Goal: Information Seeking & Learning: Learn about a topic

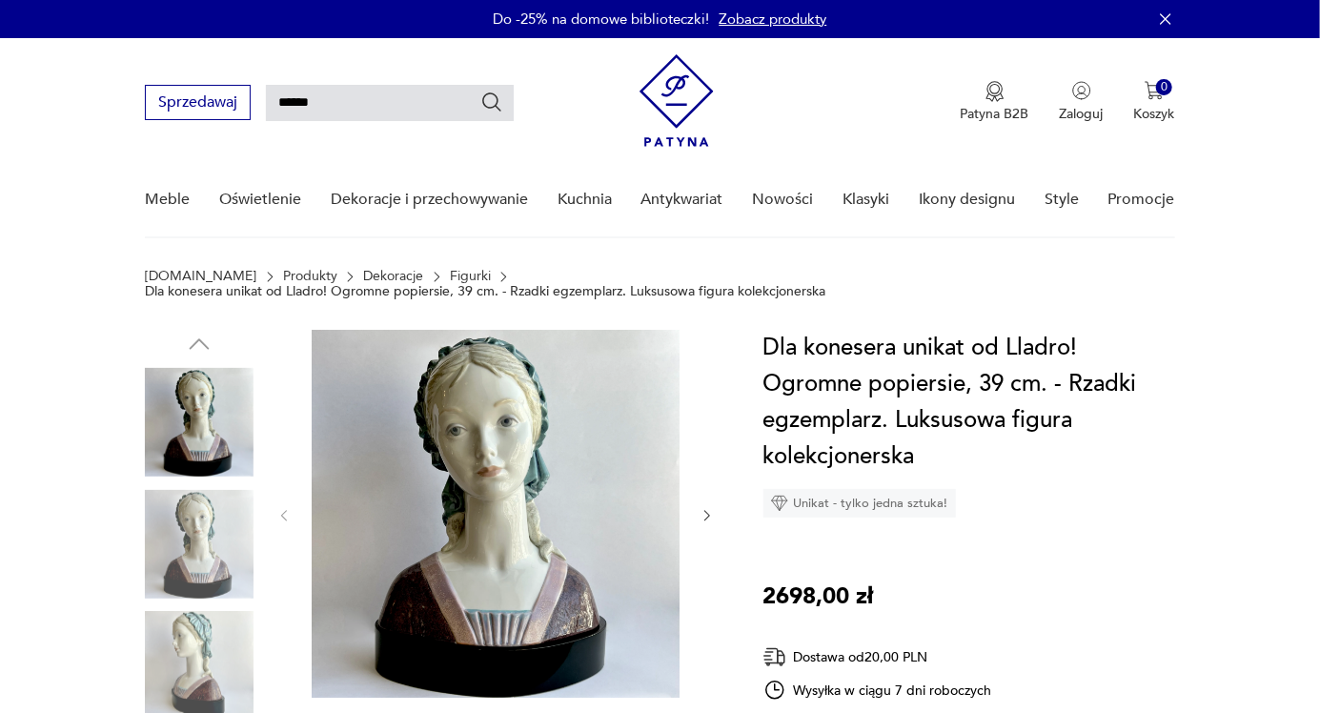
type input "******"
click at [496, 99] on icon "Szukaj" at bounding box center [491, 102] width 23 height 23
type input "******"
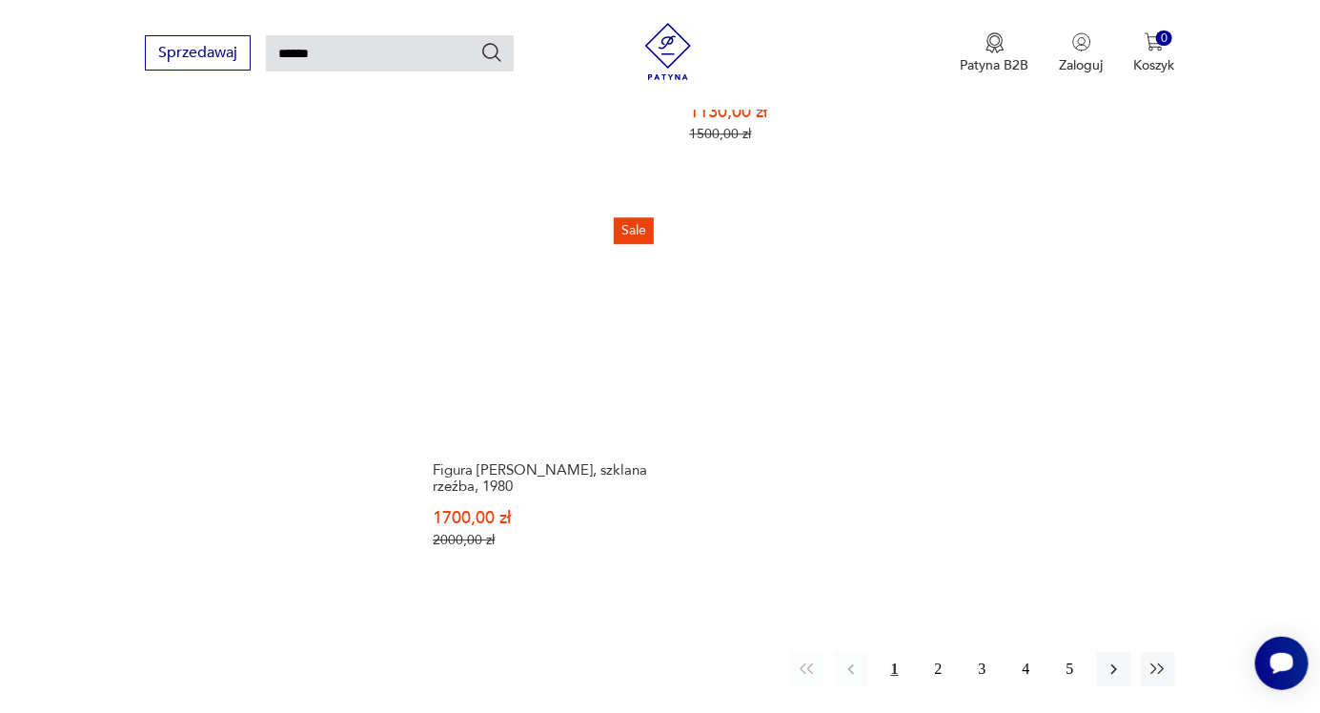
scroll to position [2300, 0]
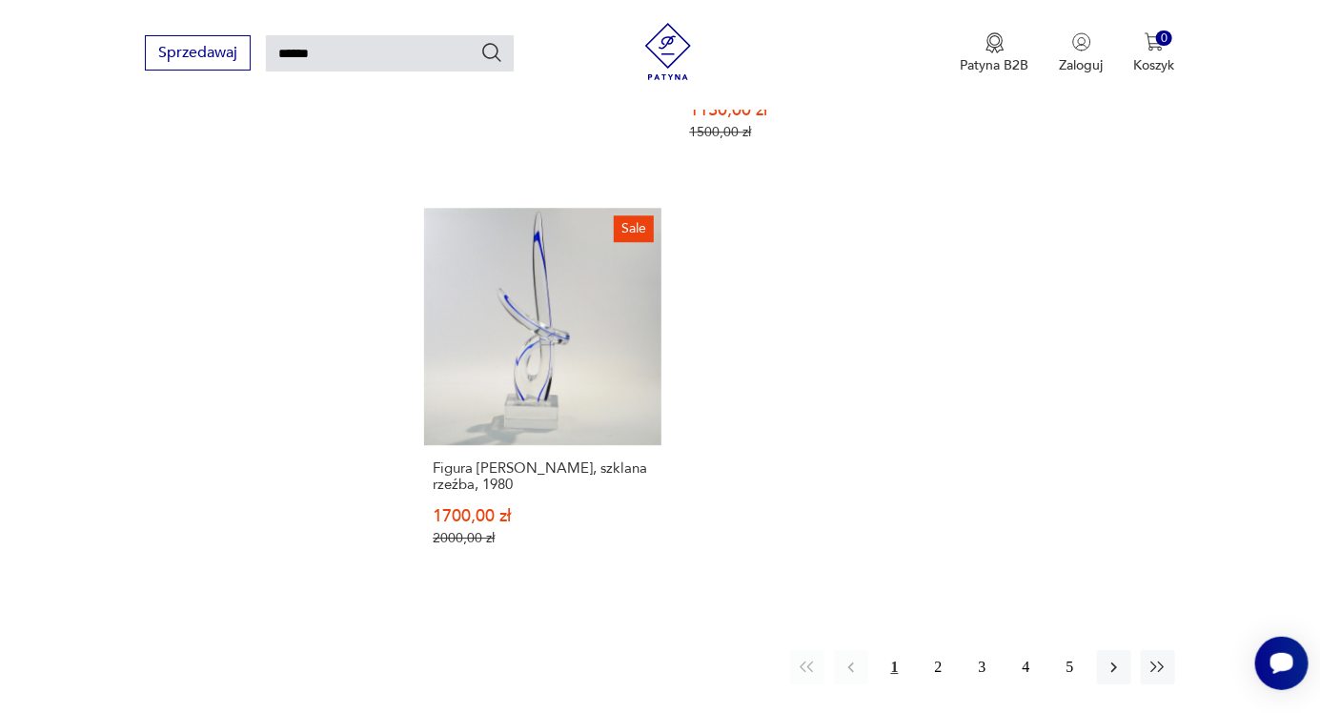
click at [1123, 650] on button "button" at bounding box center [1114, 667] width 34 height 34
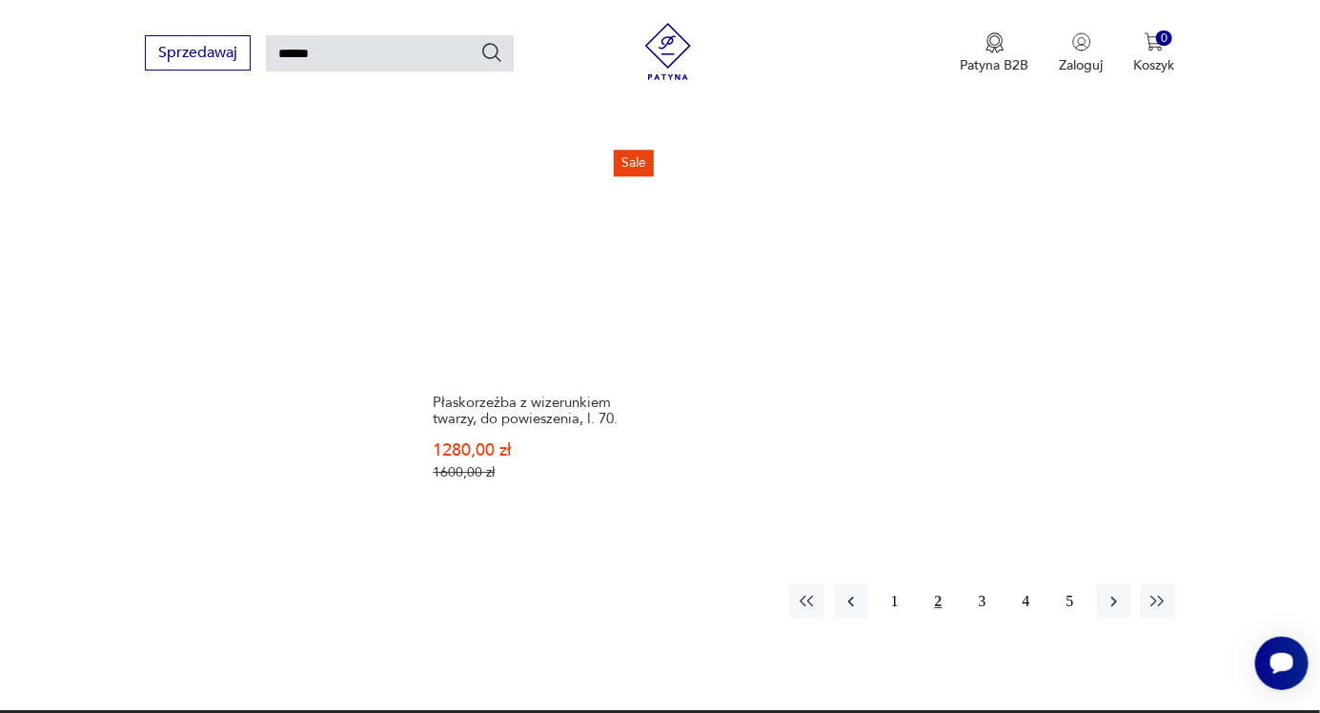
scroll to position [2322, 0]
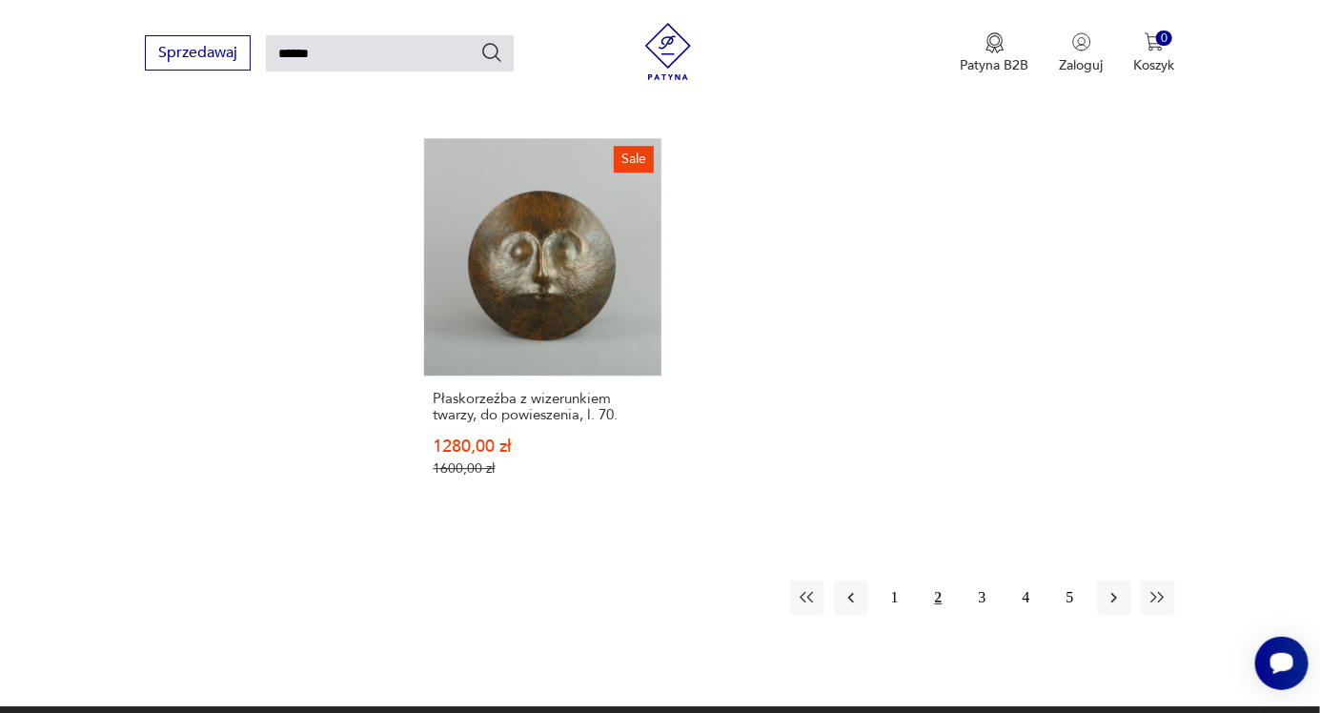
click at [1120, 588] on icon "button" at bounding box center [1113, 597] width 19 height 19
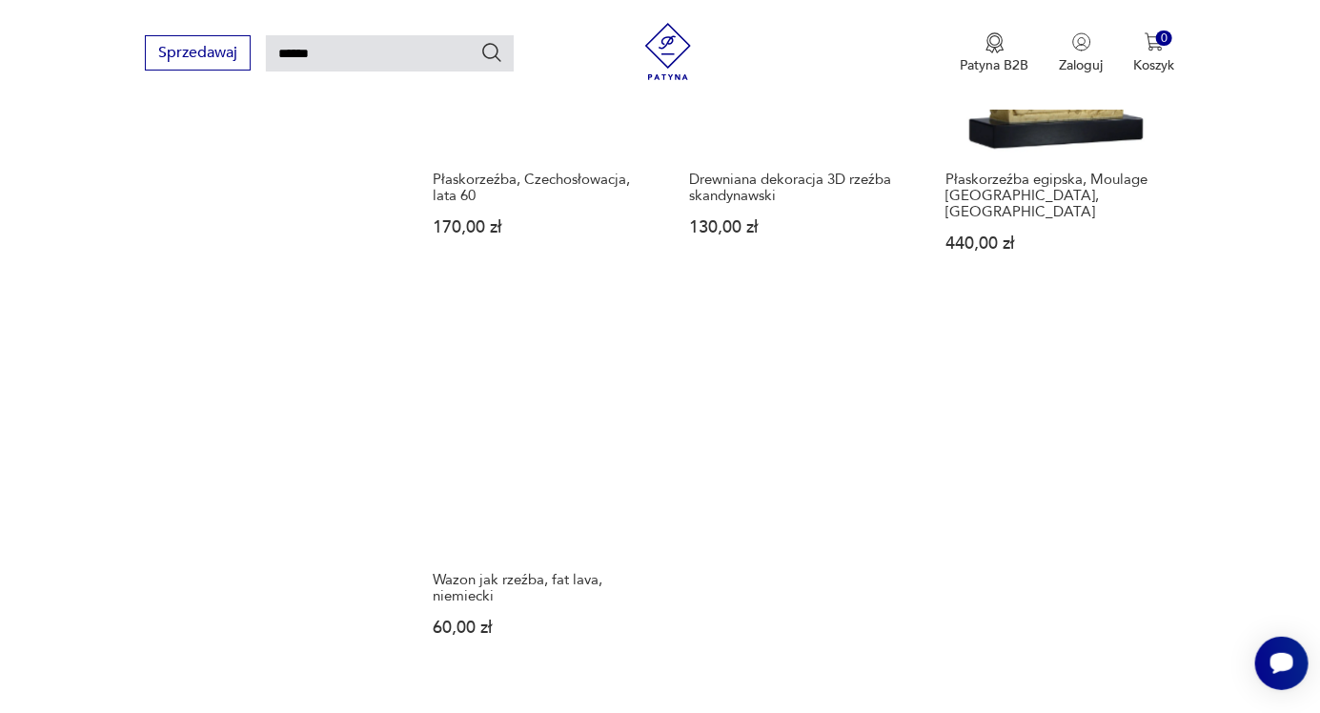
scroll to position [2160, 0]
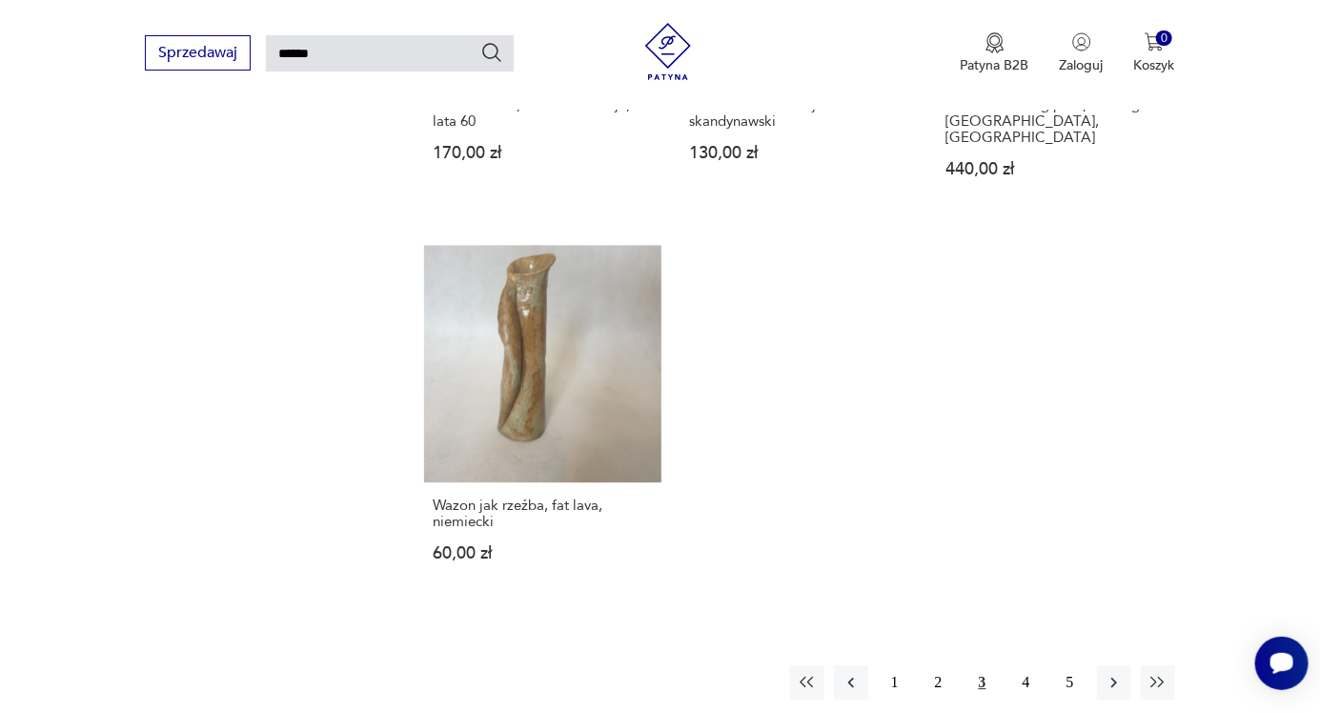
click at [1114, 673] on icon "button" at bounding box center [1113, 682] width 19 height 19
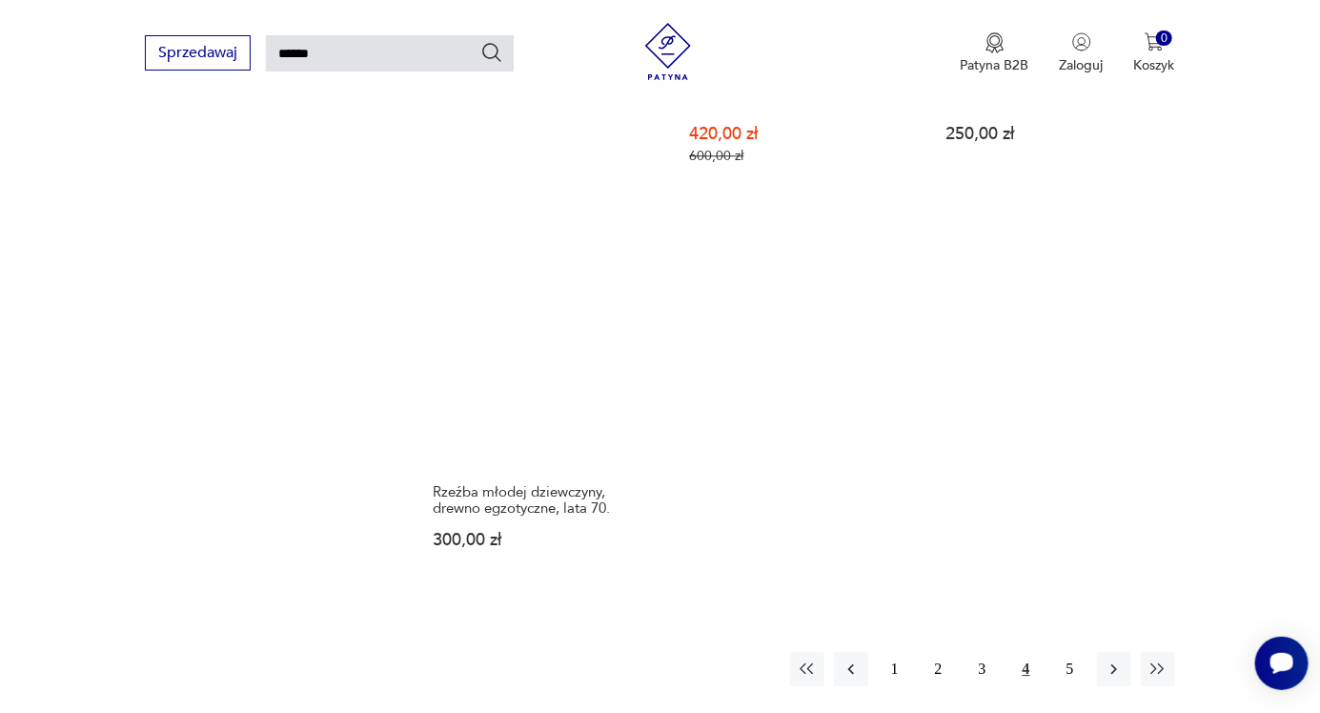
scroll to position [2169, 0]
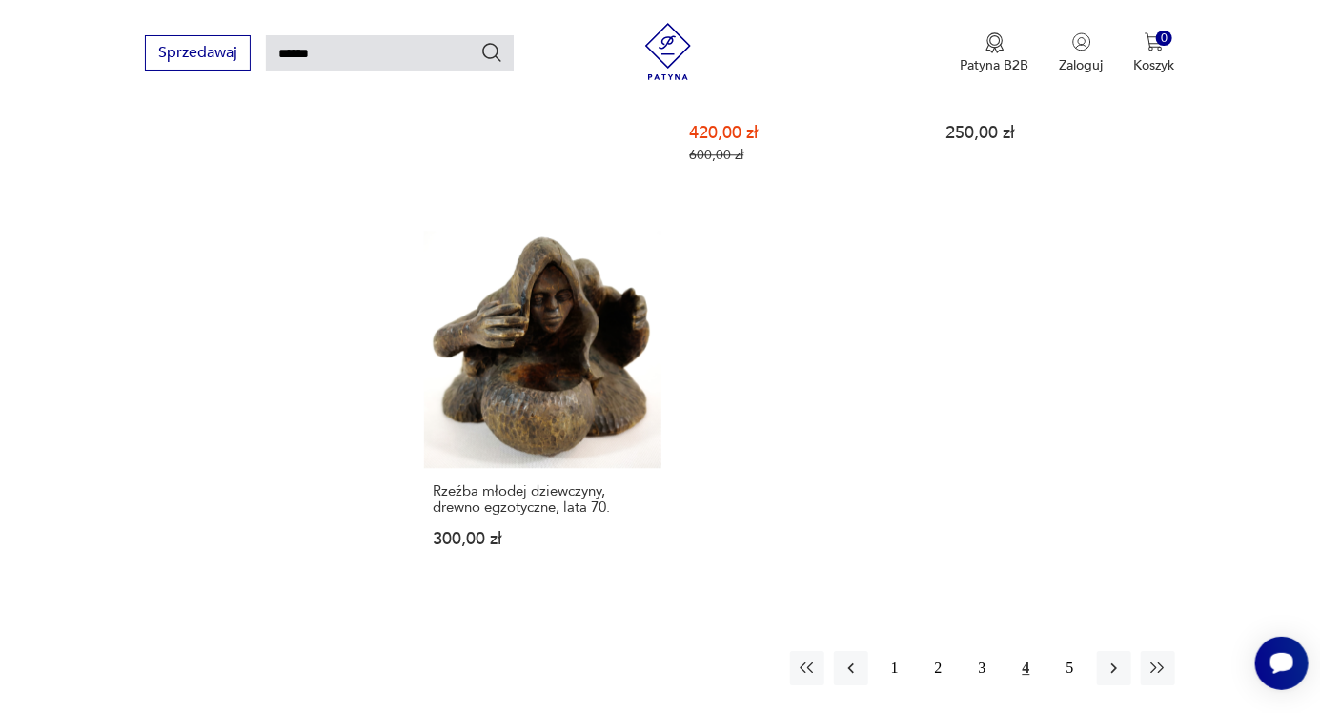
click at [1120, 658] on icon "button" at bounding box center [1113, 667] width 19 height 19
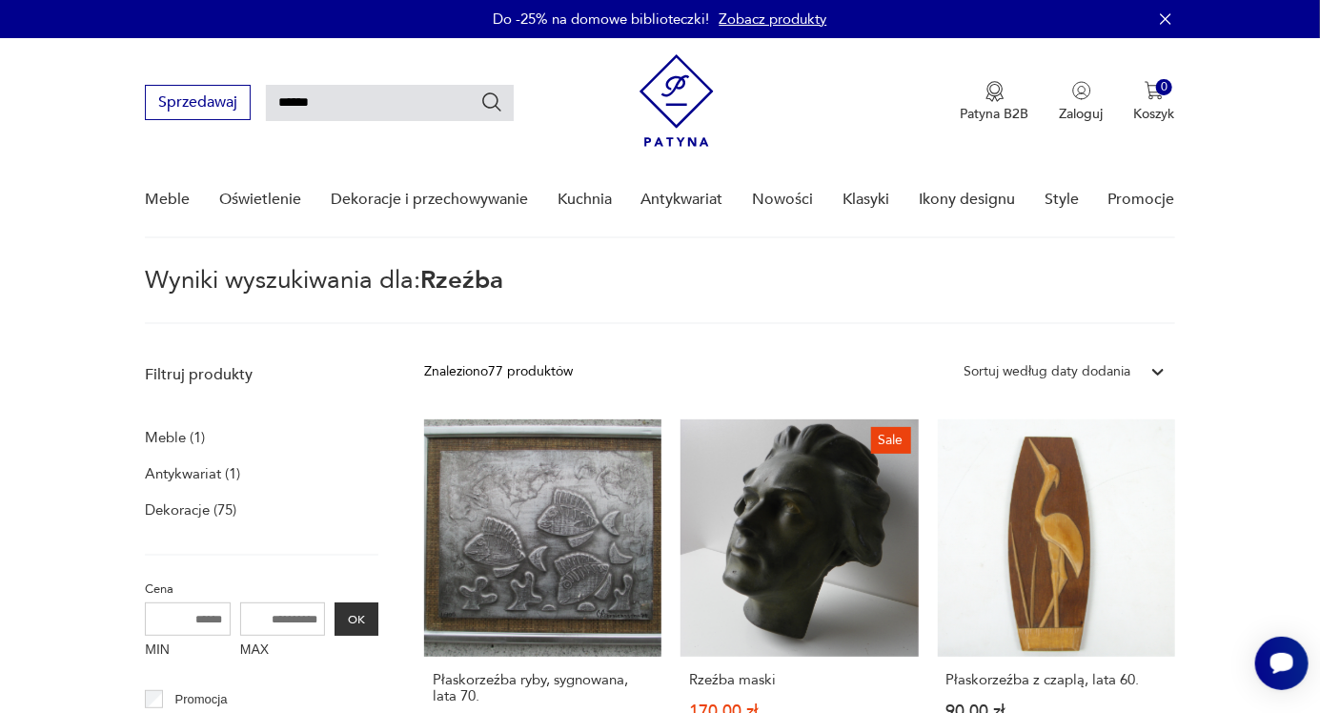
click at [401, 98] on input "******" at bounding box center [390, 103] width 248 height 36
type input "*"
type input "******"
click at [496, 107] on icon "Szukaj" at bounding box center [491, 102] width 23 height 23
type input "******"
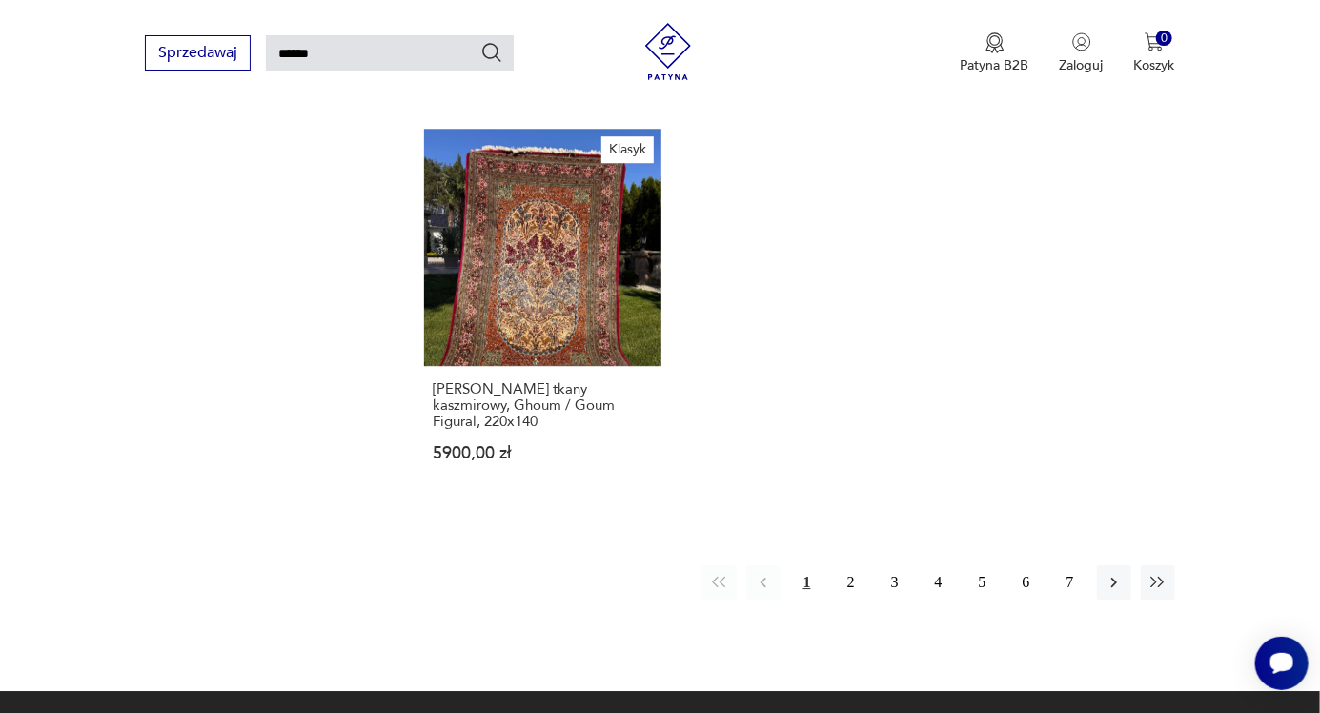
scroll to position [2386, 0]
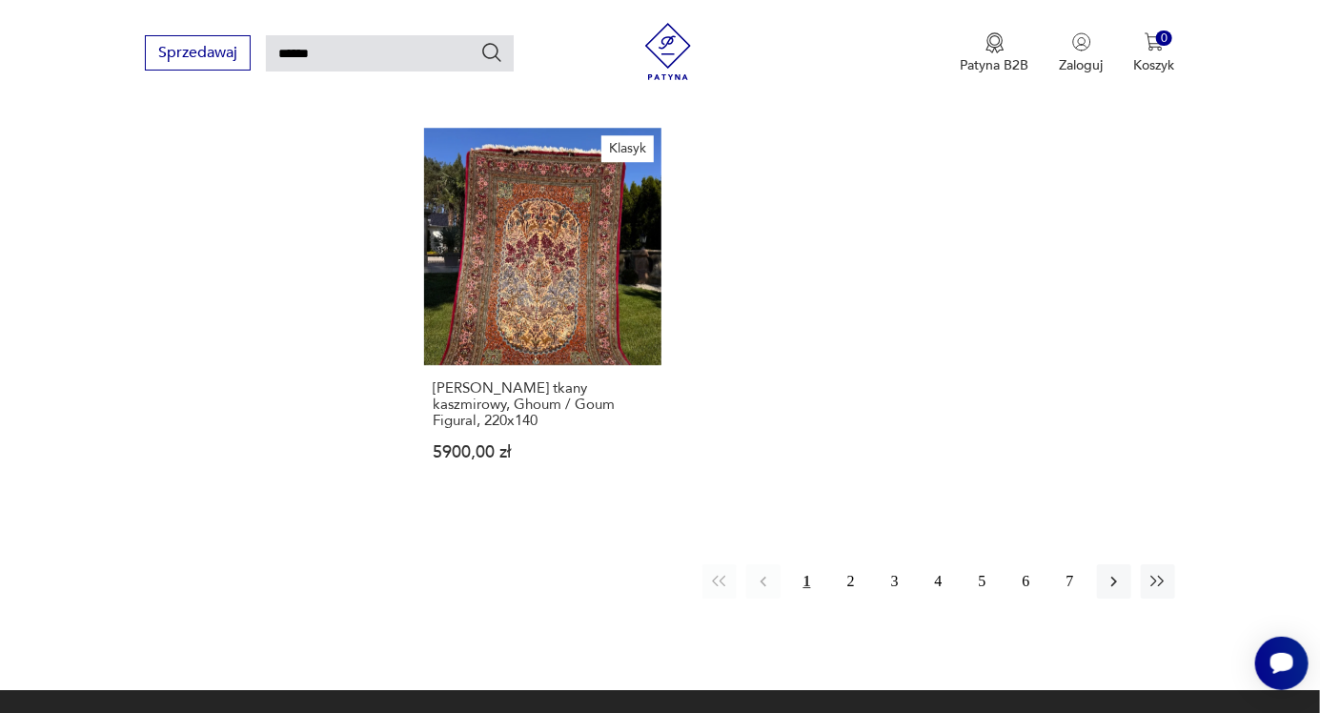
click at [1115, 572] on icon "button" at bounding box center [1113, 581] width 19 height 19
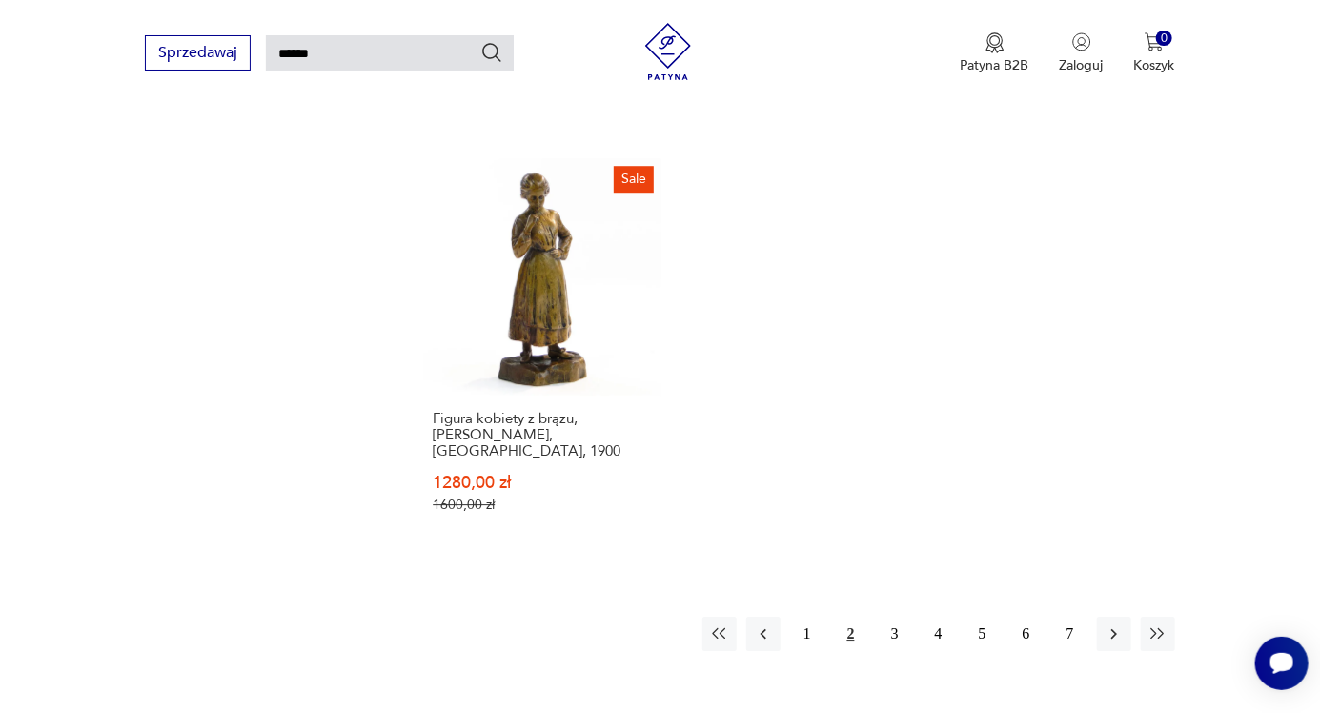
scroll to position [2340, 0]
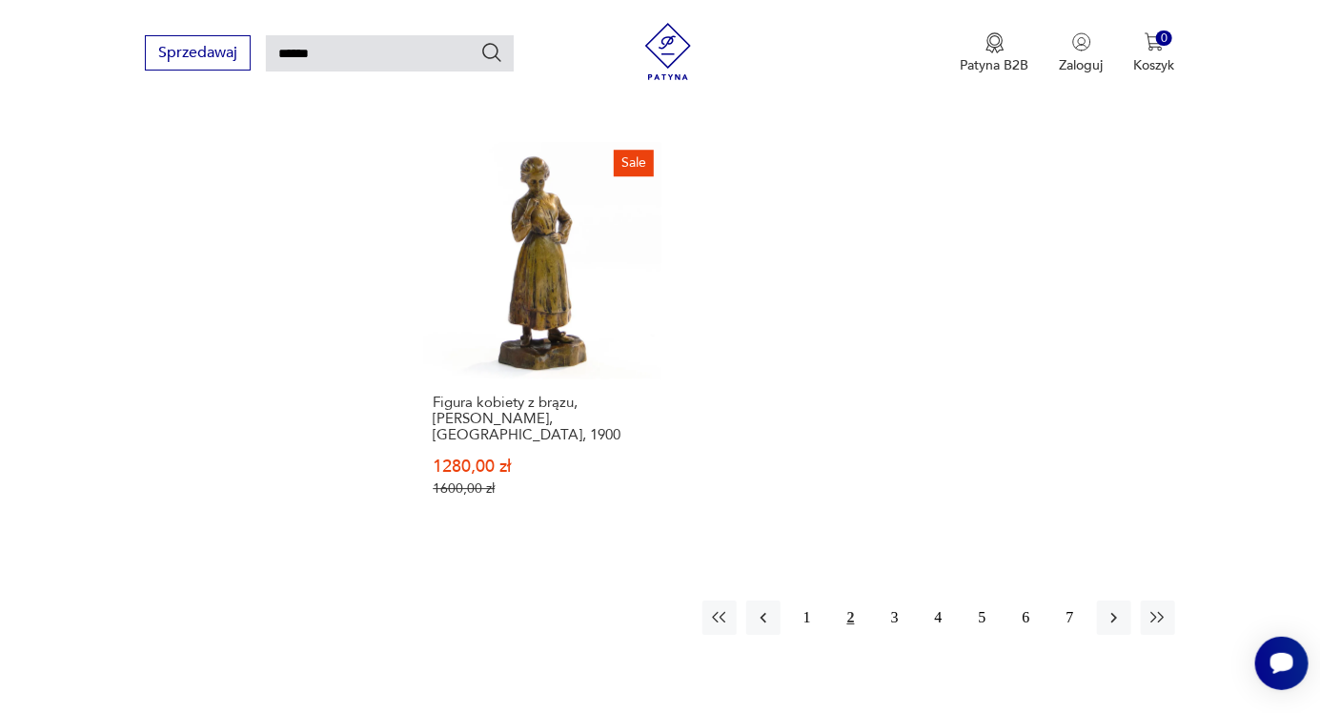
click at [1120, 608] on icon "button" at bounding box center [1113, 617] width 19 height 19
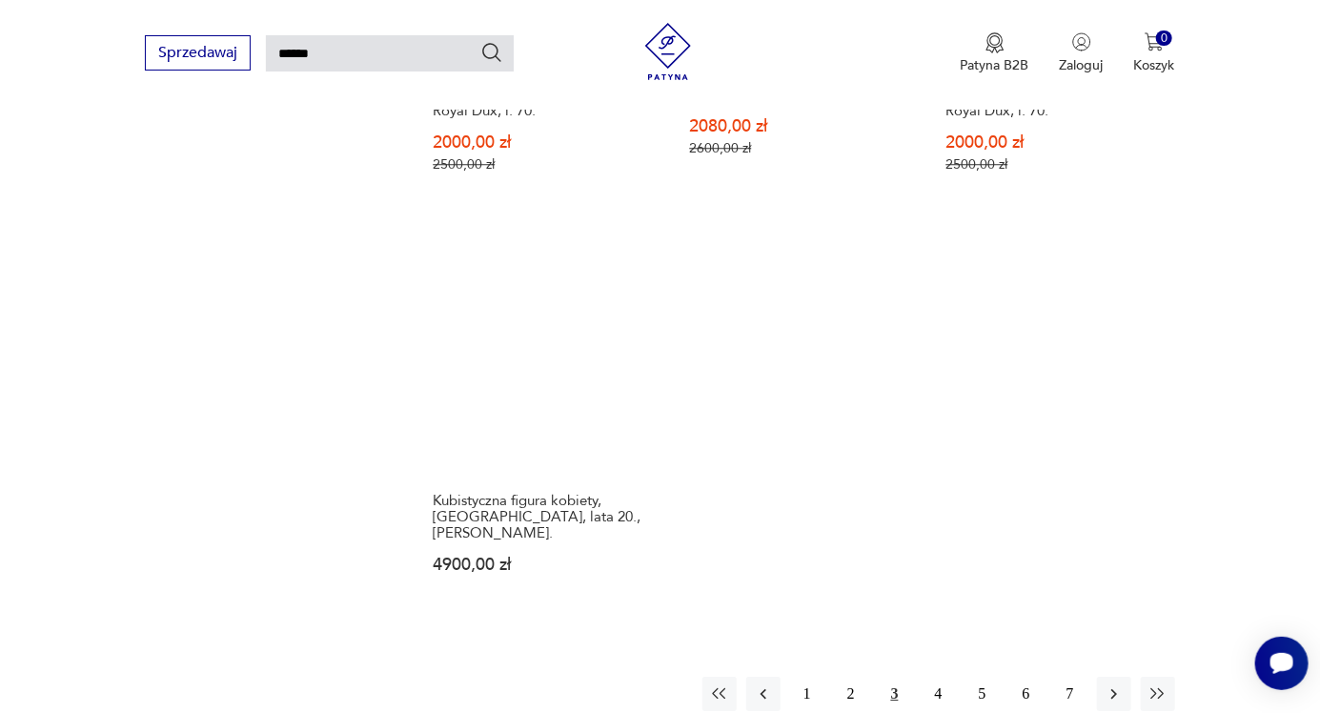
scroll to position [2264, 0]
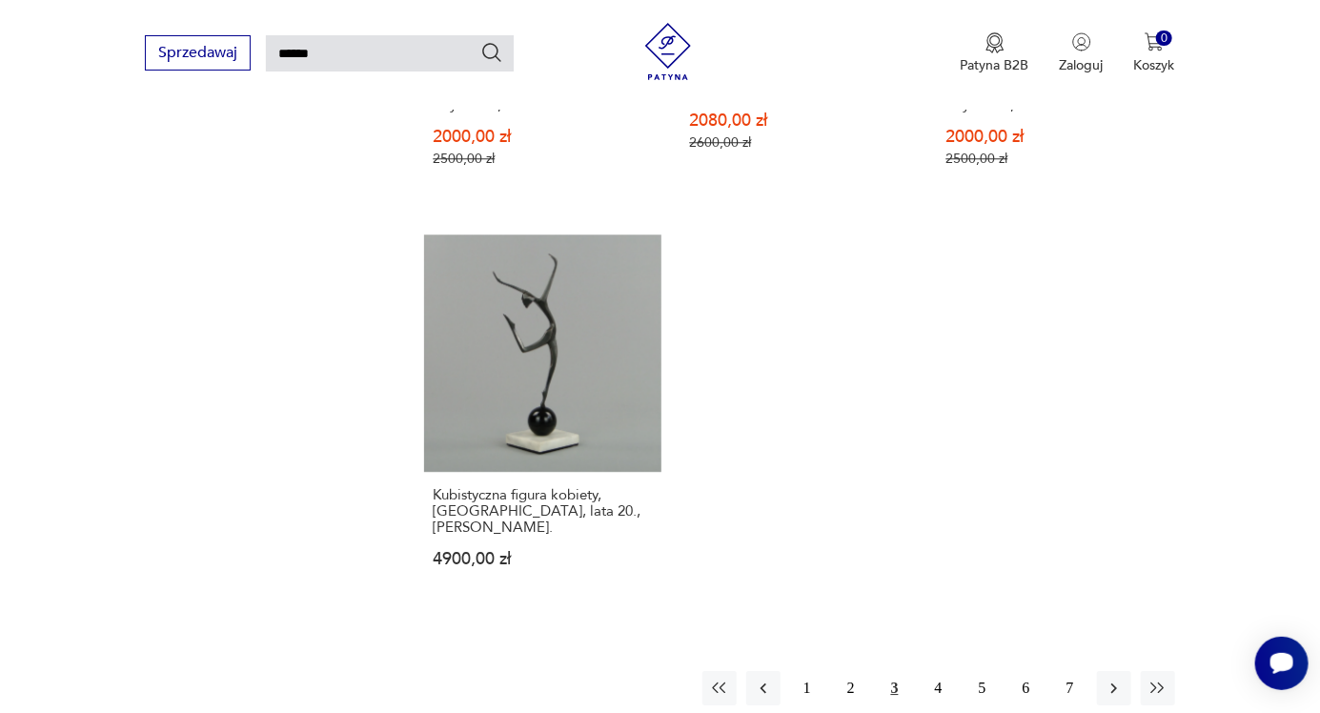
click at [1114, 678] on icon "button" at bounding box center [1113, 687] width 19 height 19
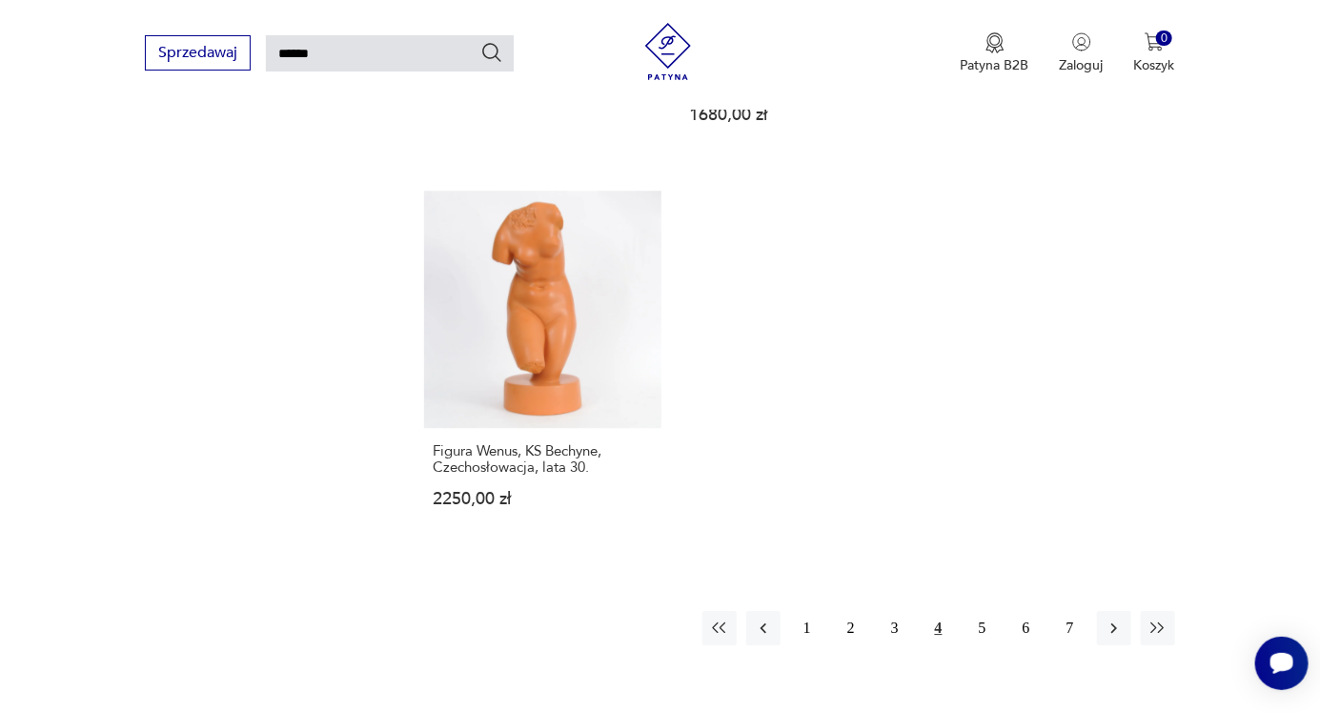
scroll to position [2247, 0]
click at [1110, 618] on icon "button" at bounding box center [1113, 627] width 19 height 19
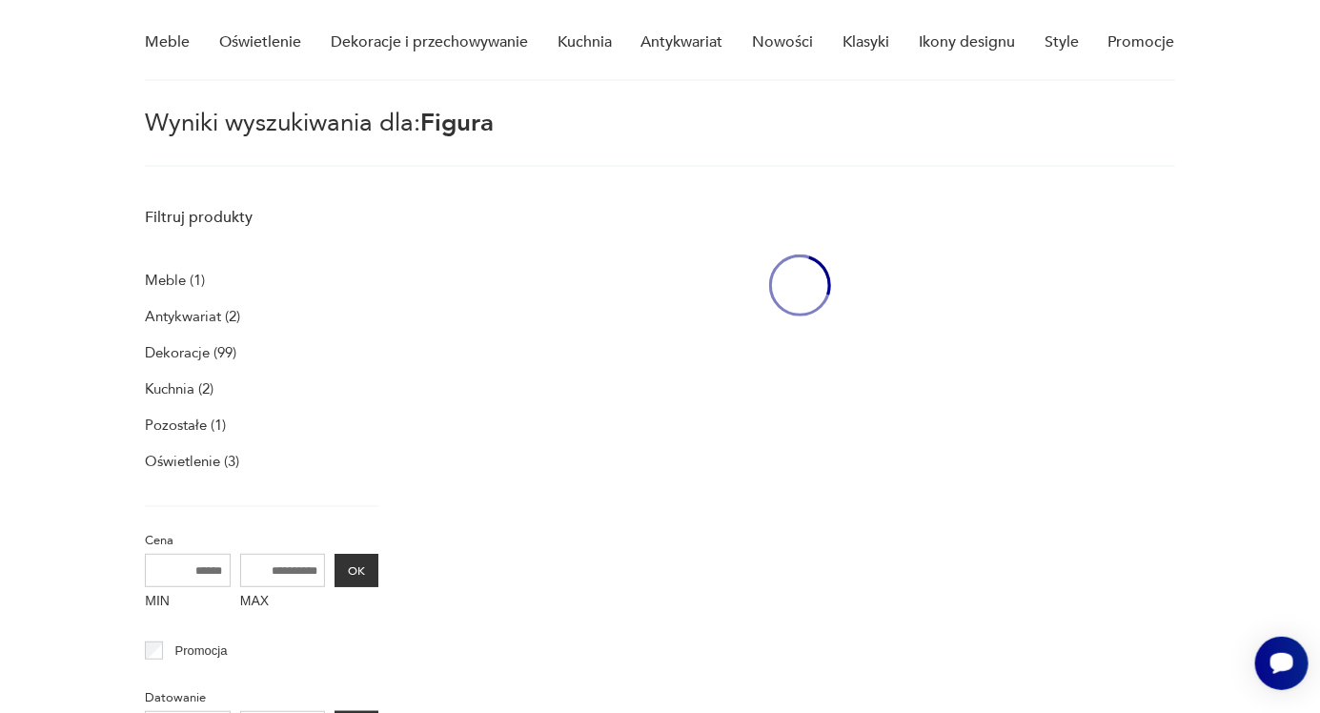
scroll to position [68, 0]
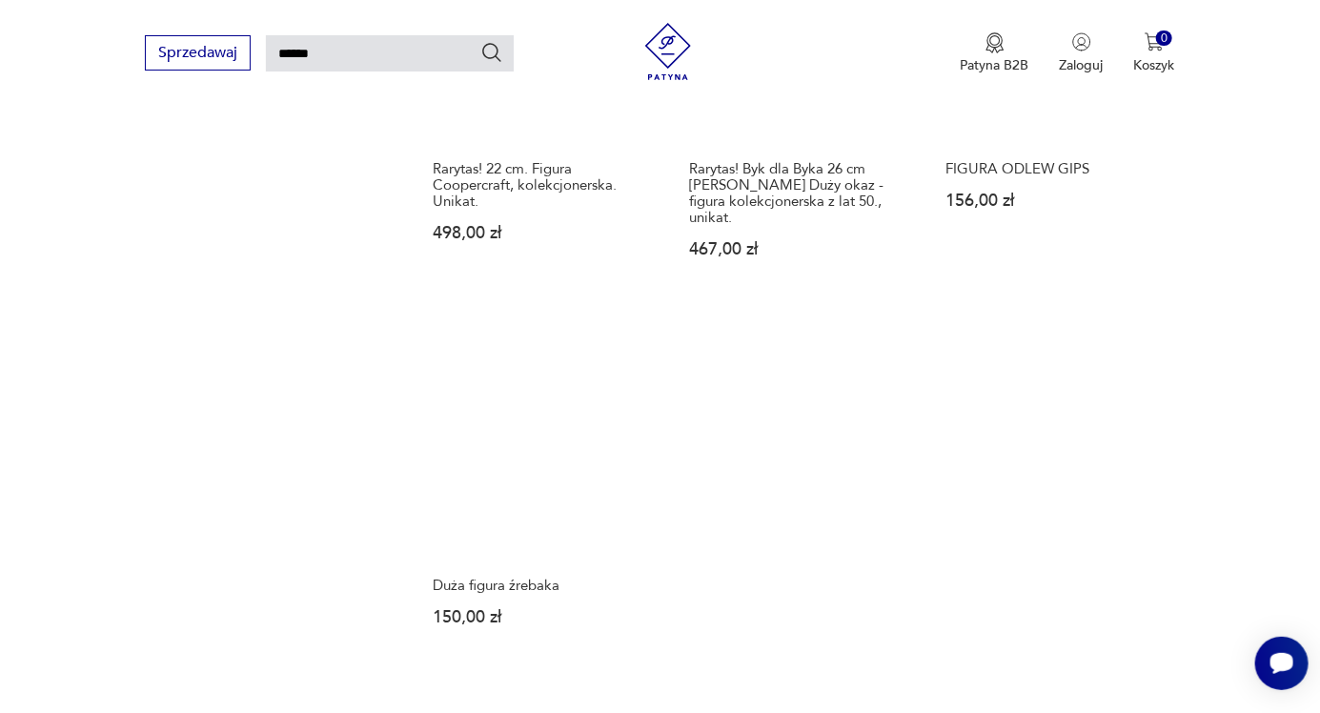
scroll to position [2157, 0]
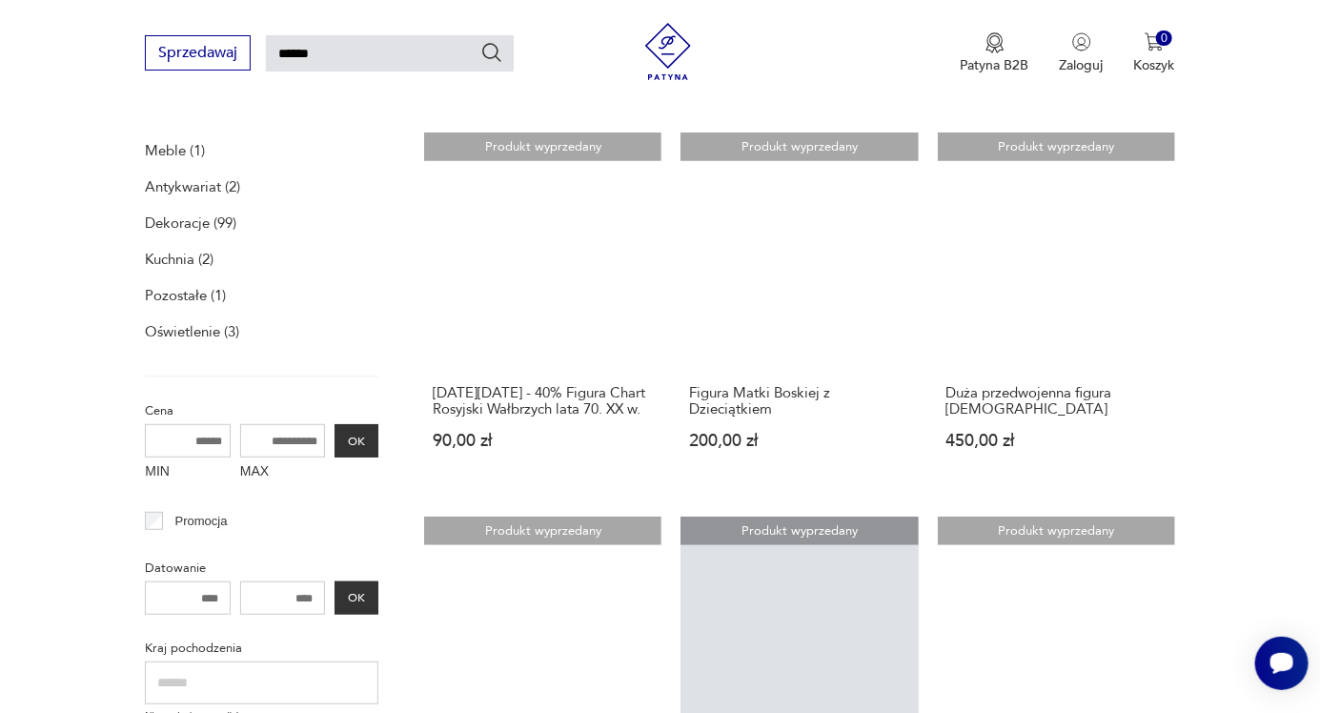
scroll to position [287, 0]
